Goal: Find specific page/section: Find specific page/section

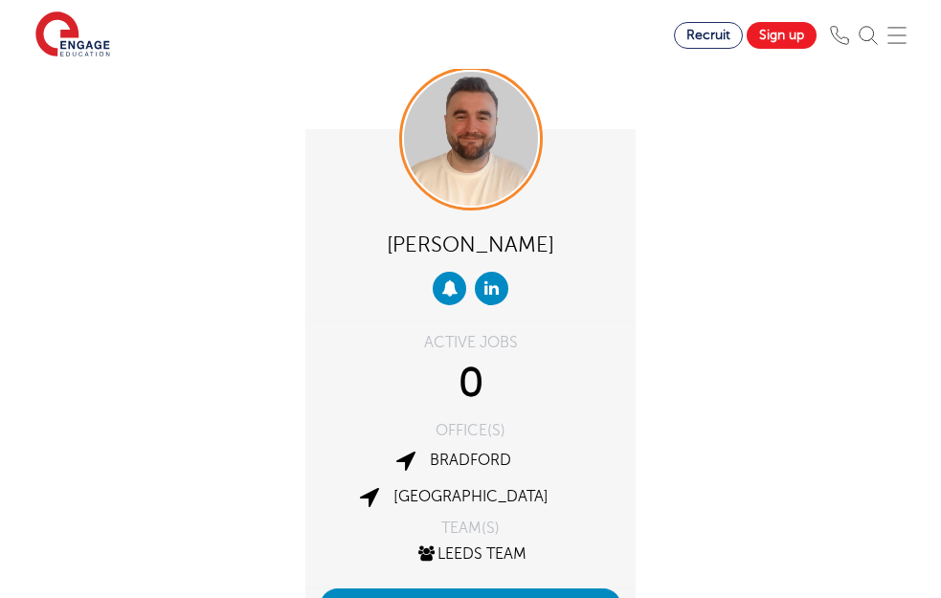
scroll to position [751, 0]
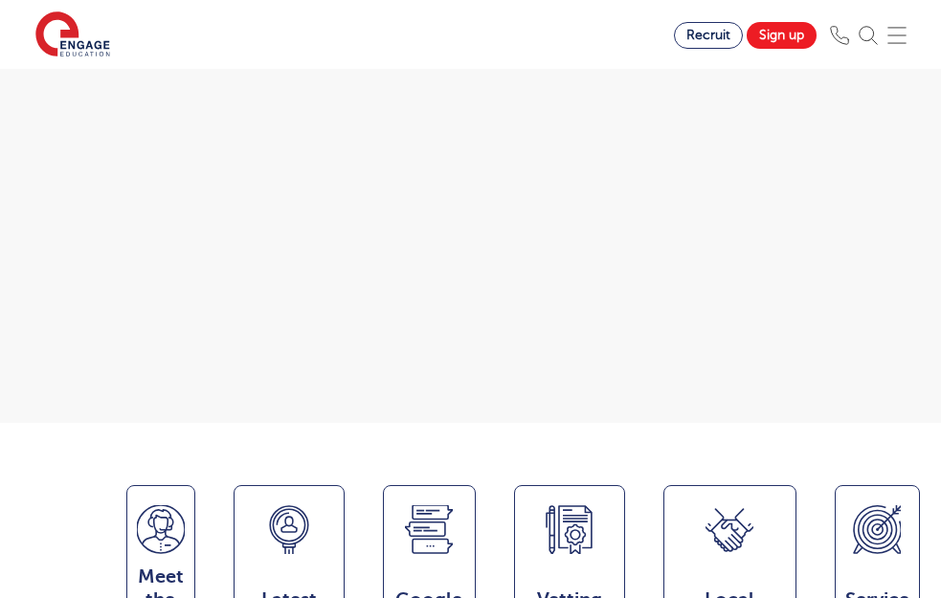
scroll to position [479, 0]
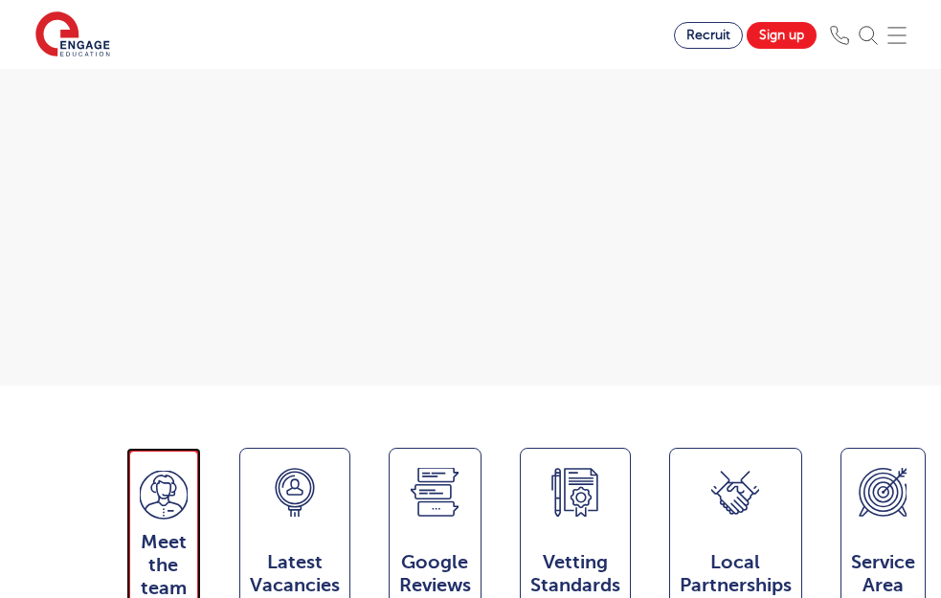
click at [140, 531] on span "Meet the team" at bounding box center [164, 565] width 48 height 69
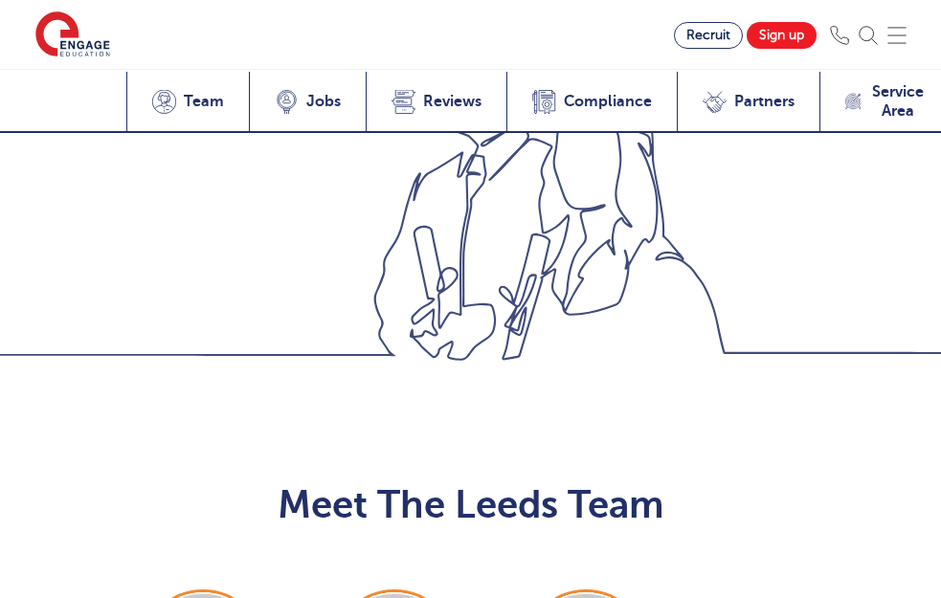
scroll to position [2633, 0]
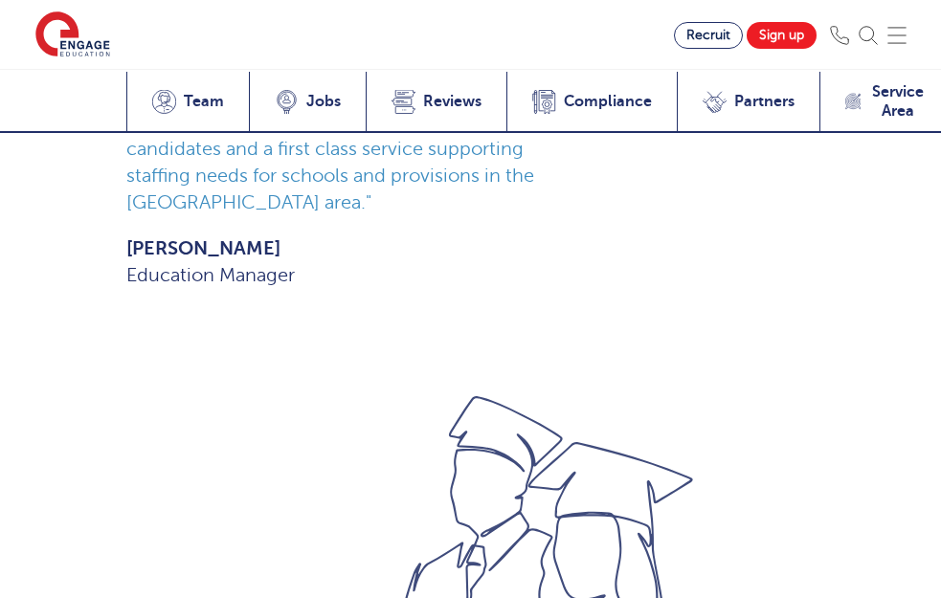
scroll to position [2442, 0]
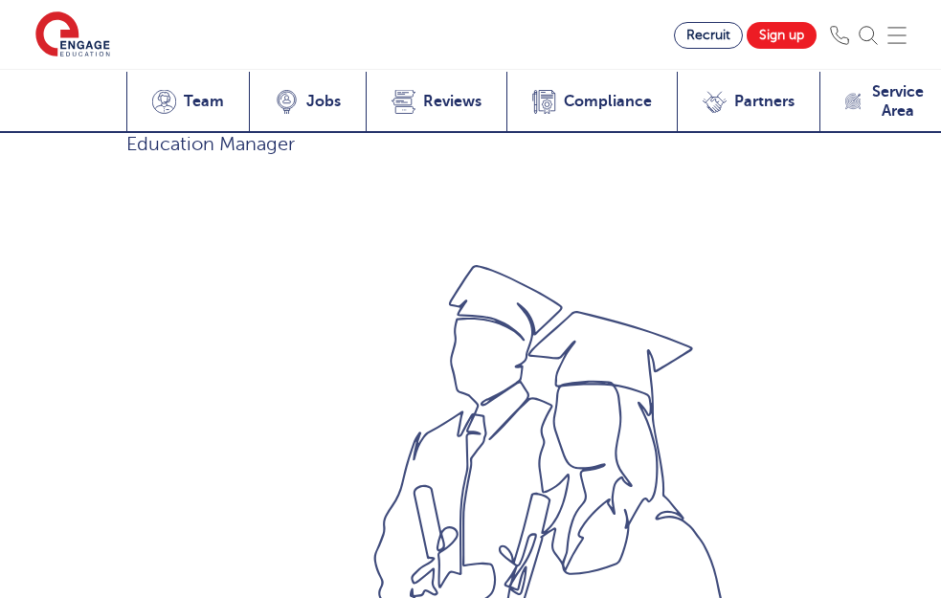
scroll to position [2633, 0]
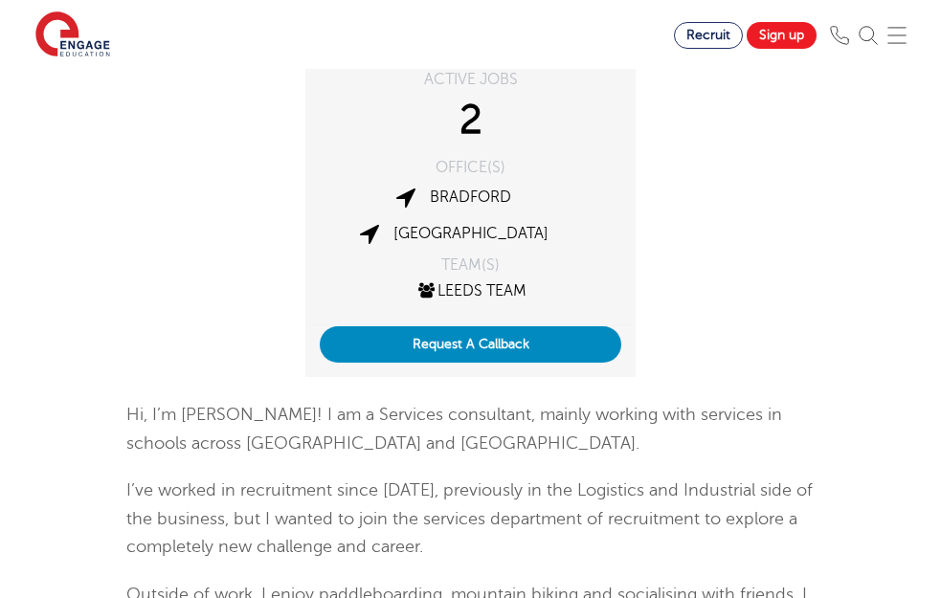
scroll to position [383, 0]
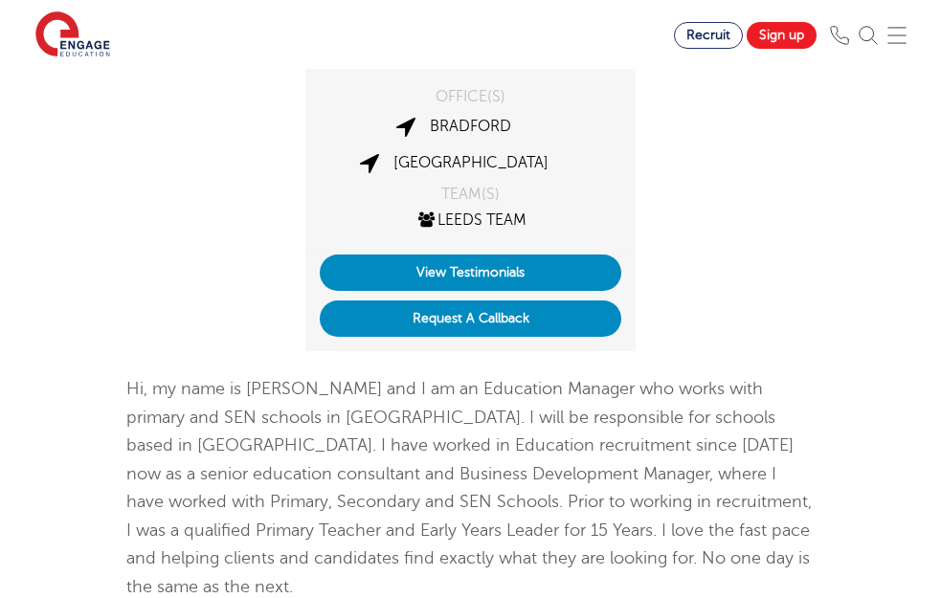
scroll to position [479, 0]
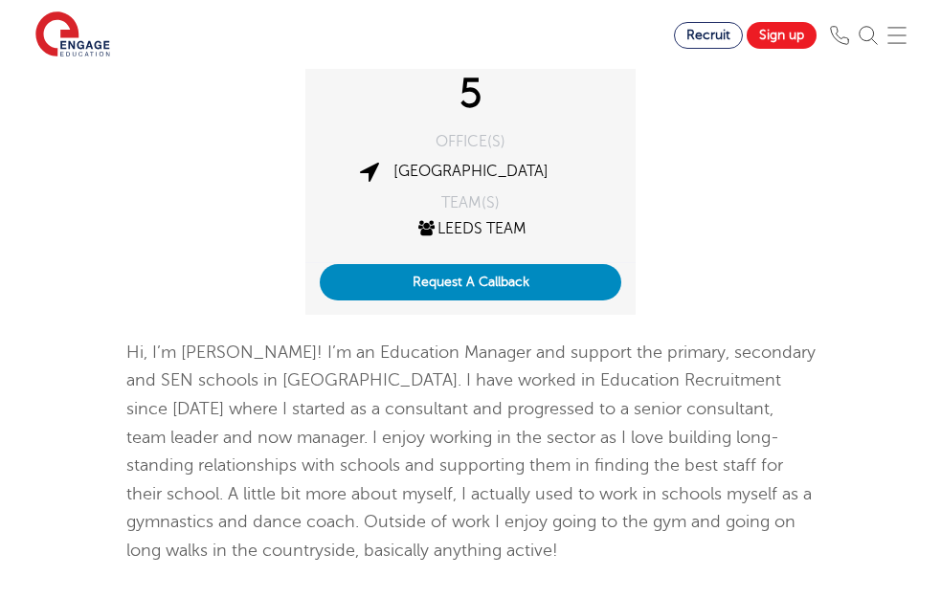
scroll to position [383, 0]
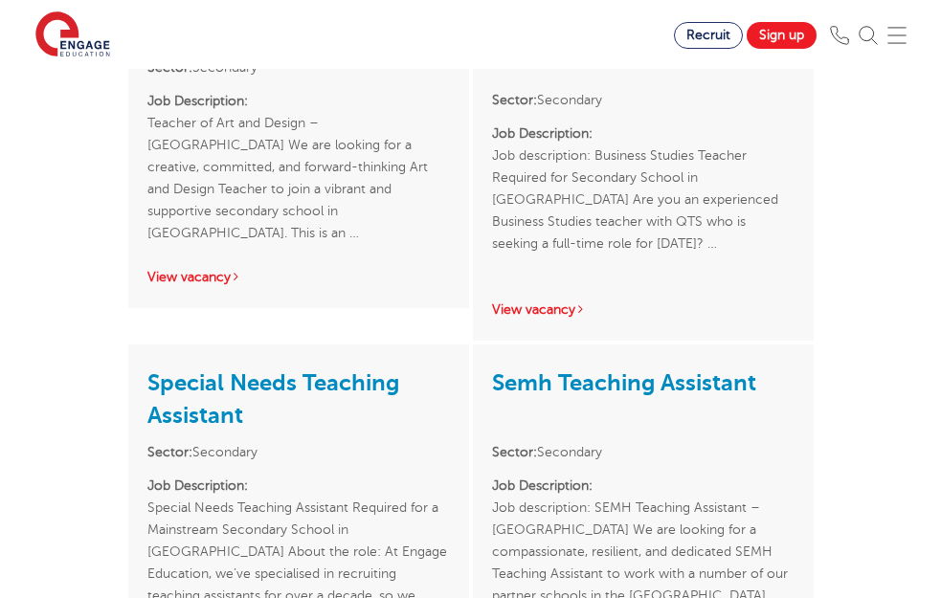
scroll to position [2106, 0]
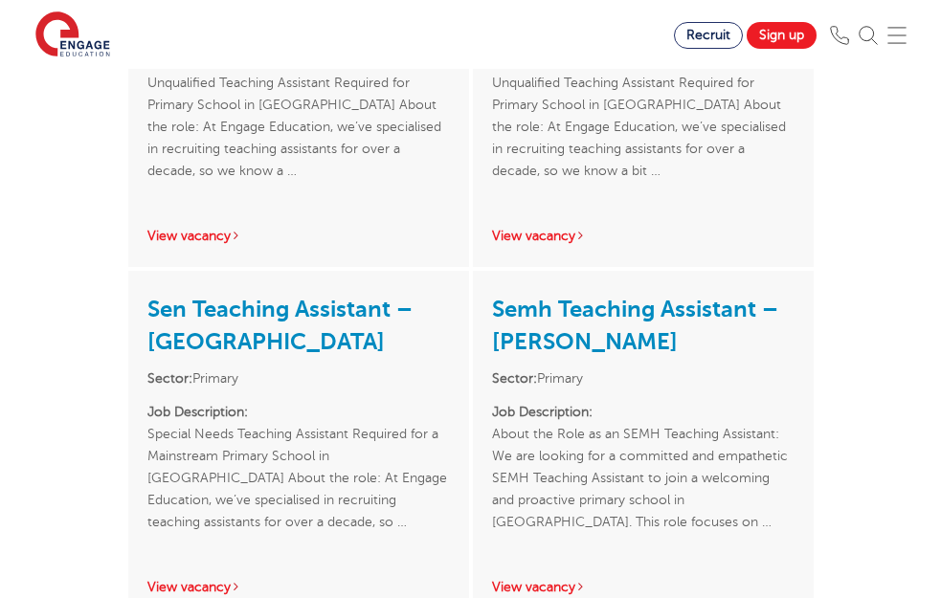
scroll to position [1436, 0]
